Goal: Information Seeking & Learning: Check status

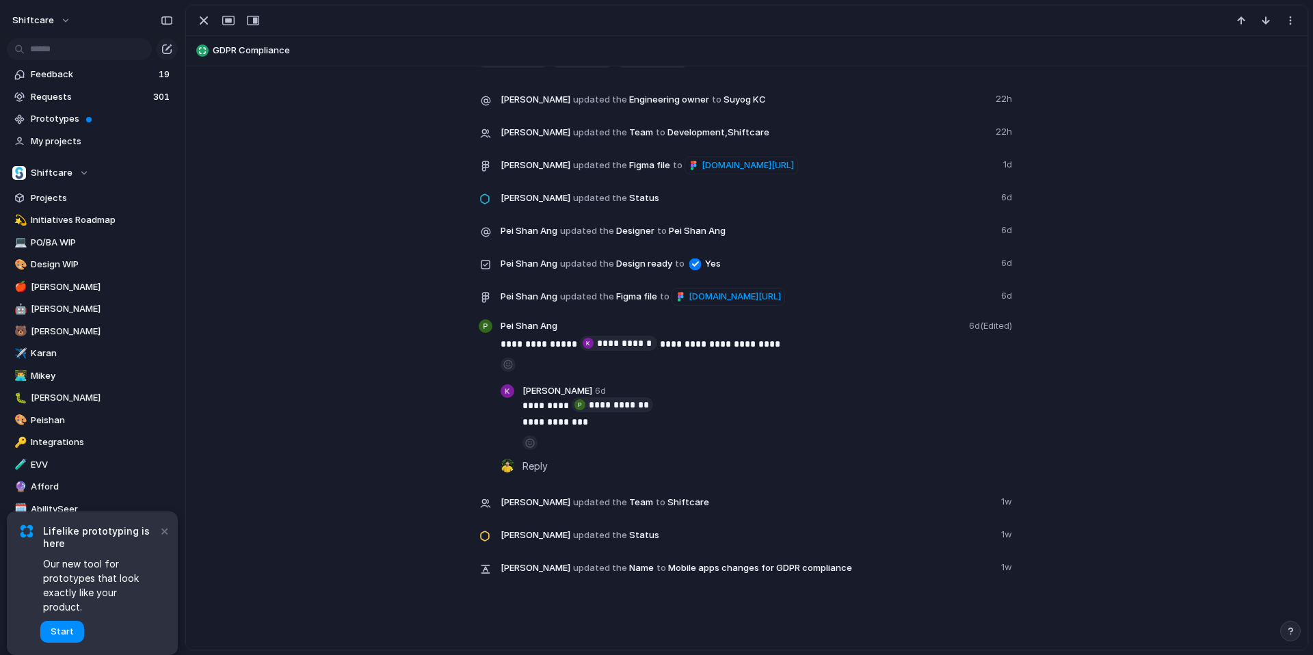
scroll to position [1786, 0]
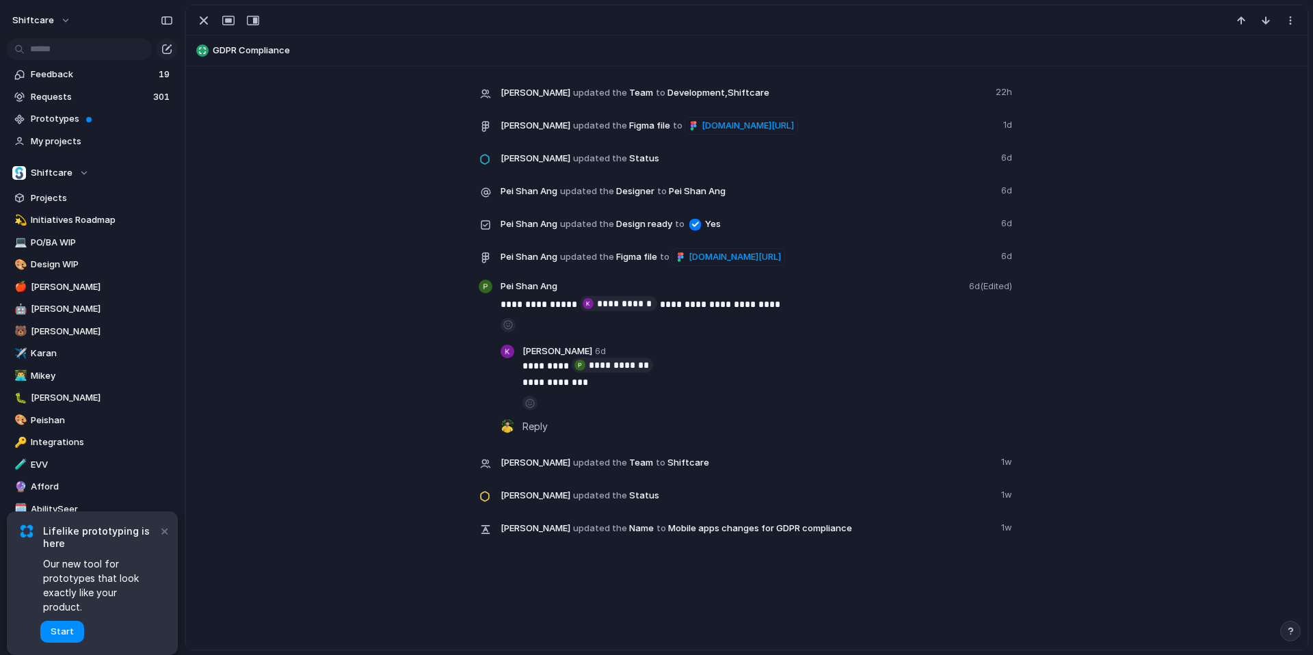
click at [367, 348] on div "**********" at bounding box center [746, 266] width 1089 height 571
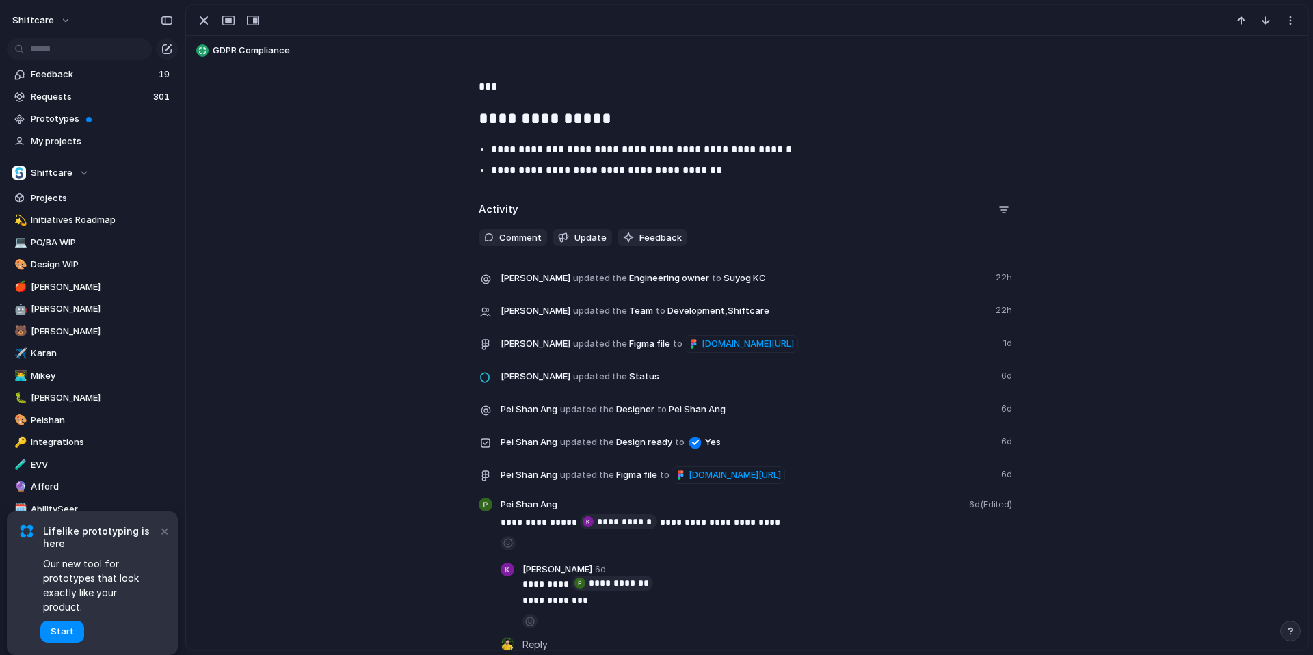
scroll to position [1568, 0]
